Goal: Navigation & Orientation: Find specific page/section

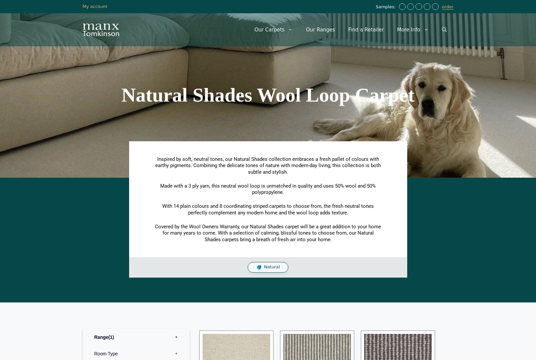
scroll to position [518, 0]
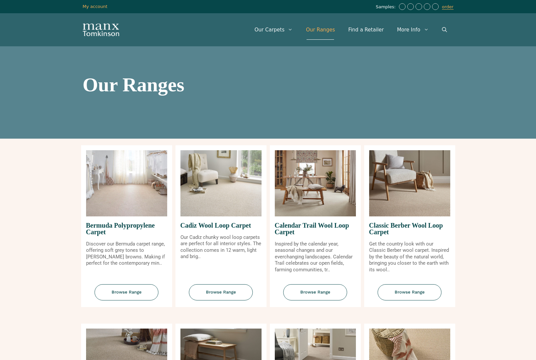
scroll to position [403, 0]
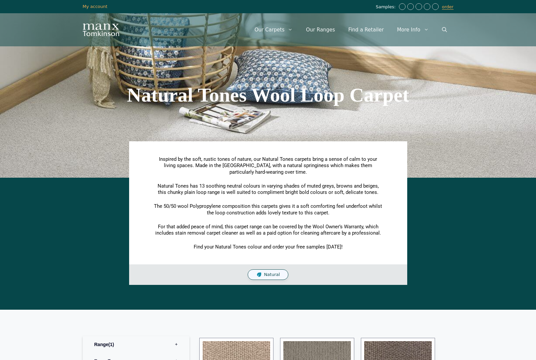
scroll to position [473, 0]
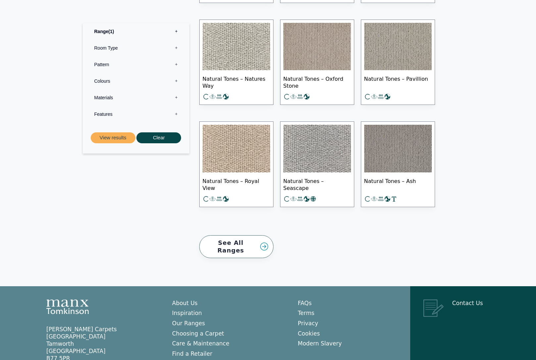
scroll to position [523, 0]
click at [245, 236] on link "See All Ranges" at bounding box center [236, 247] width 74 height 23
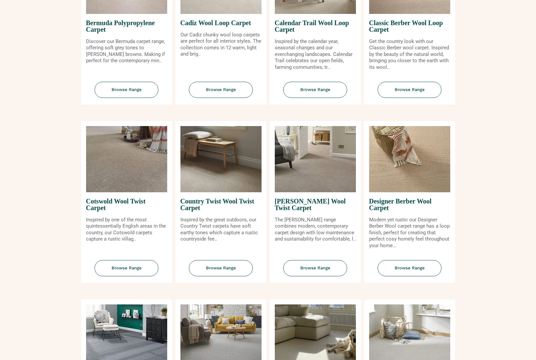
scroll to position [203, 0]
click at [413, 273] on span "Browse Range" at bounding box center [410, 268] width 64 height 16
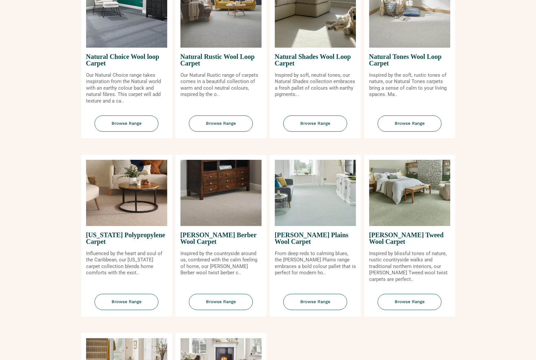
scroll to position [548, 0]
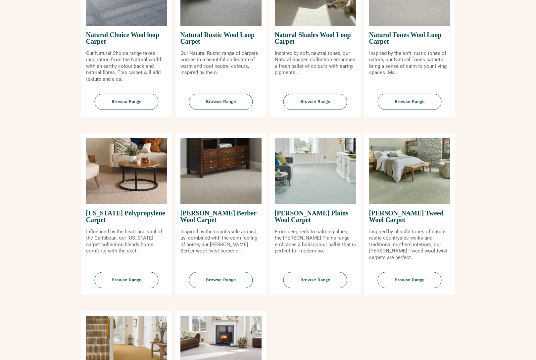
click at [399, 200] on img at bounding box center [409, 171] width 81 height 66
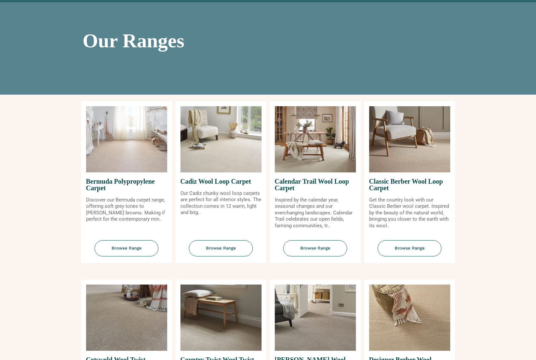
scroll to position [0, 0]
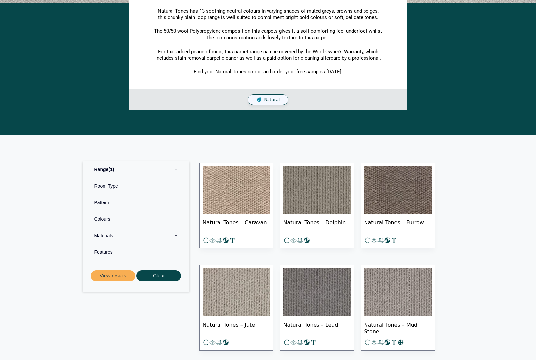
scroll to position [175, 0]
